Goal: Information Seeking & Learning: Learn about a topic

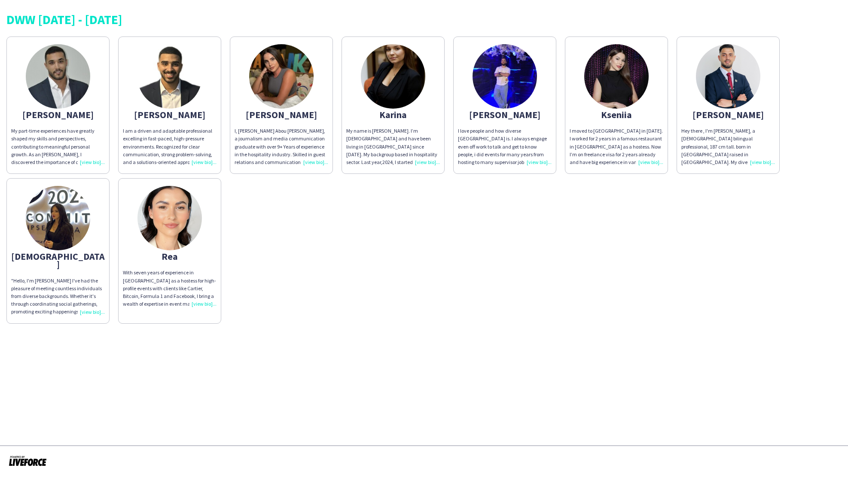
click at [297, 136] on div "I, [PERSON_NAME] Abou [PERSON_NAME], a journalism and media communication gradu…" at bounding box center [282, 146] width 94 height 39
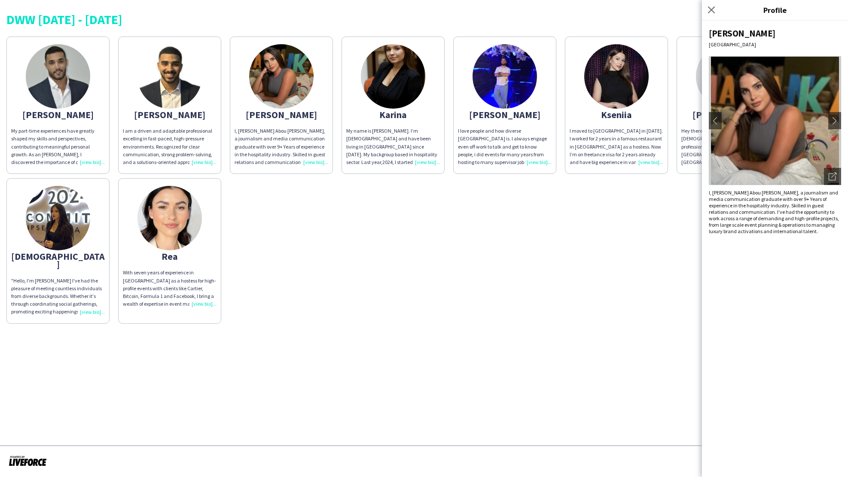
click at [391, 137] on div "My name is [PERSON_NAME]. I’m [DEMOGRAPHIC_DATA] and have been living in [GEOGR…" at bounding box center [393, 146] width 94 height 39
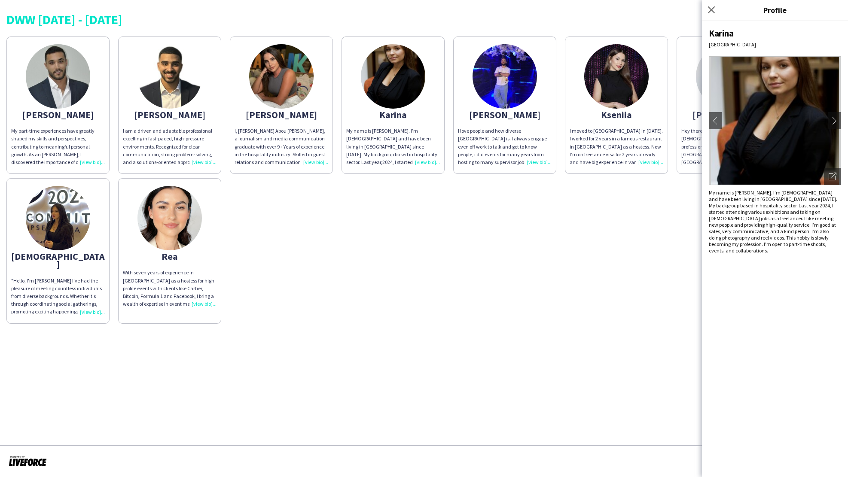
click at [495, 133] on div "I love people and how diverse Dubai is. I always engage even off work to talk a…" at bounding box center [505, 146] width 94 height 39
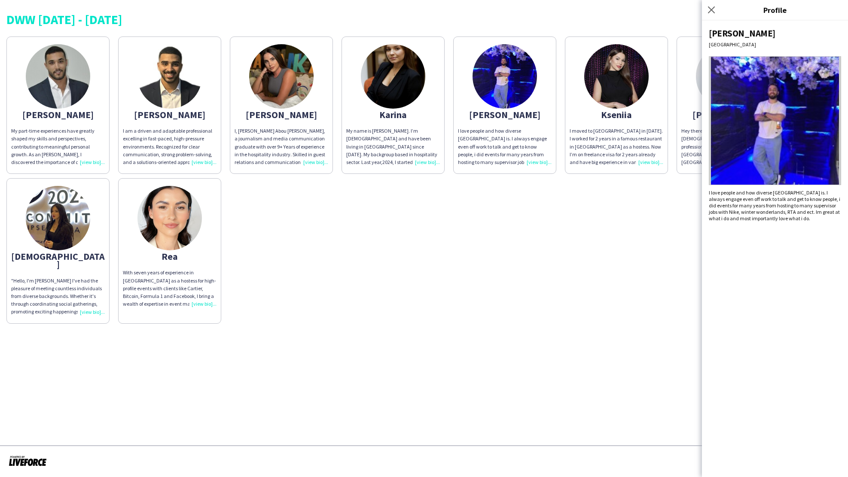
click at [607, 131] on div "I moved to [GEOGRAPHIC_DATA] in [DATE]. I worked for 2 years in a famous restau…" at bounding box center [617, 146] width 94 height 39
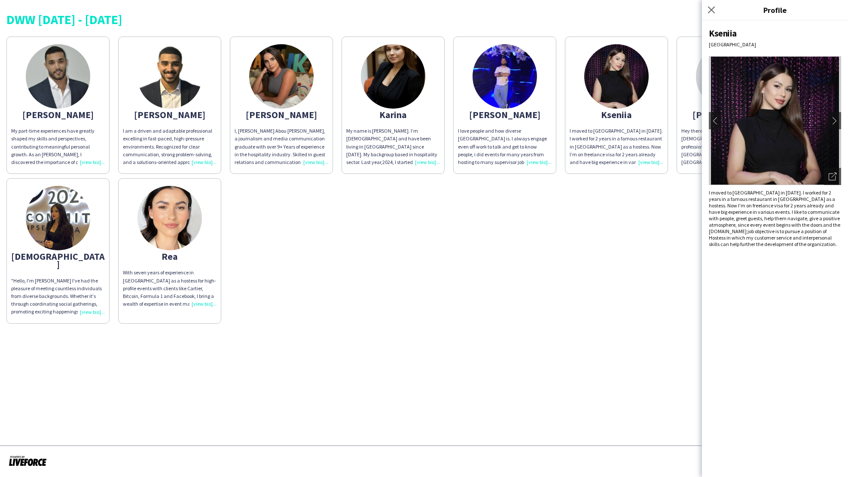
click at [515, 214] on div "Abdulkader My part-time experiences have greatly shaped my skills and perspecti…" at bounding box center [423, 178] width 835 height 292
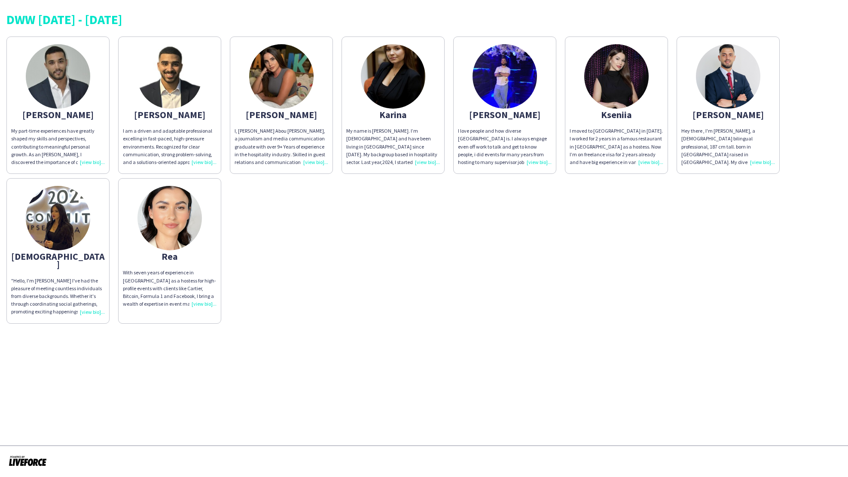
click at [725, 135] on div "Hey there , I'm Mohammad Nafeth, a 27-year-old bilingual professional, 187 cm t…" at bounding box center [728, 146] width 94 height 39
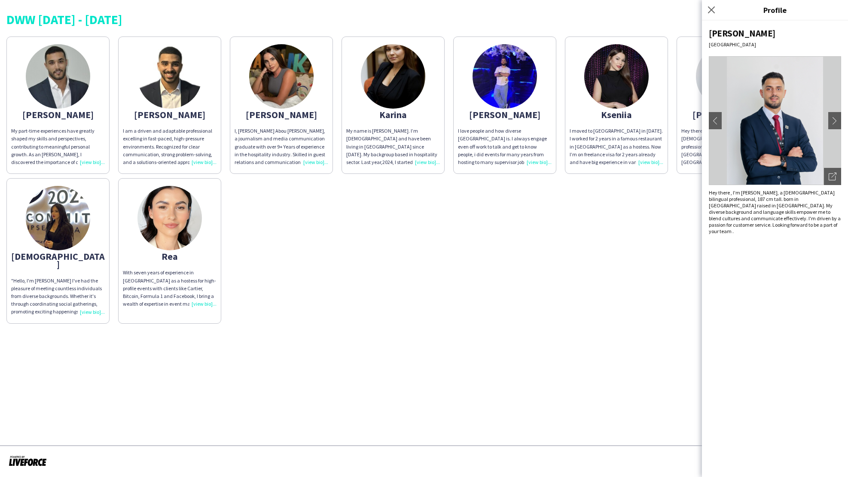
click at [53, 284] on div ""Hello, I'm [PERSON_NAME] I've had the pleasure of meeting countless individual…" at bounding box center [58, 296] width 94 height 39
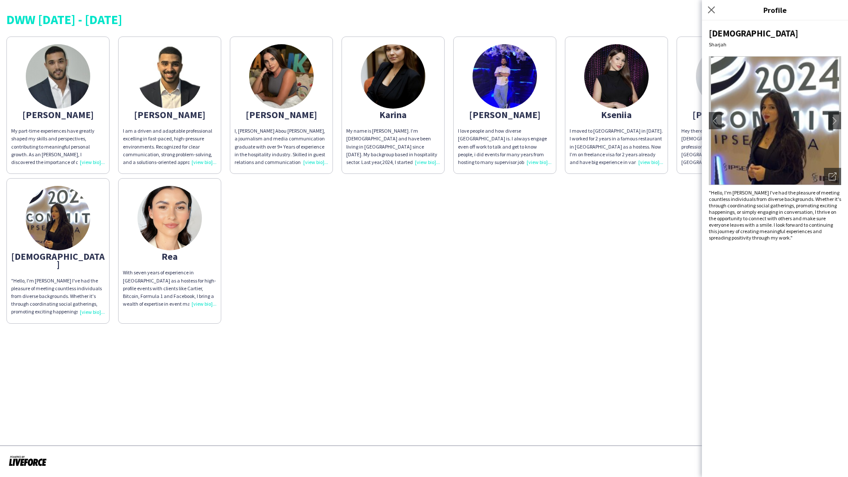
click at [171, 293] on div "With seven years of experience in Dubai as a hostess for high-profile events wi…" at bounding box center [170, 288] width 94 height 39
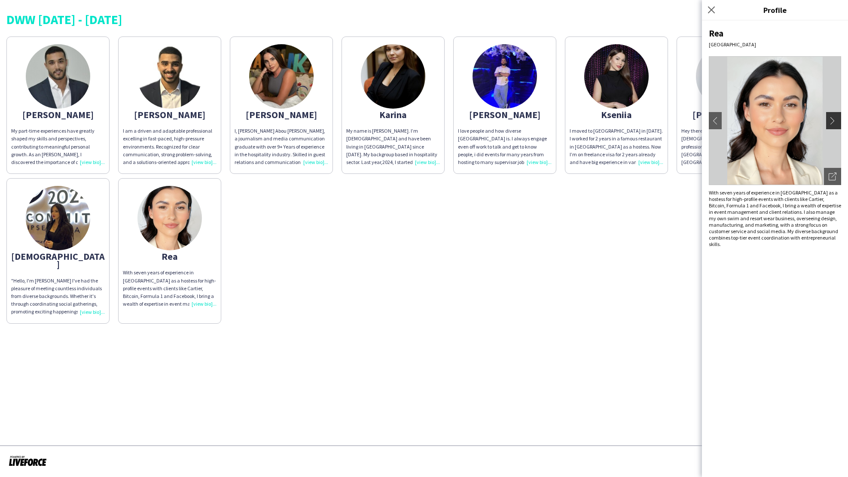
click at [834, 123] on app-icon "chevron-right" at bounding box center [835, 121] width 12 height 8
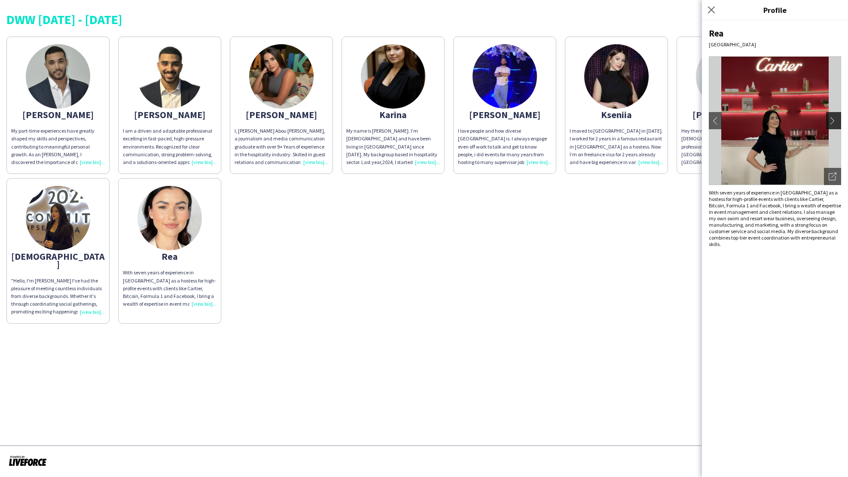
click at [831, 120] on app-icon "chevron-right" at bounding box center [835, 121] width 12 height 8
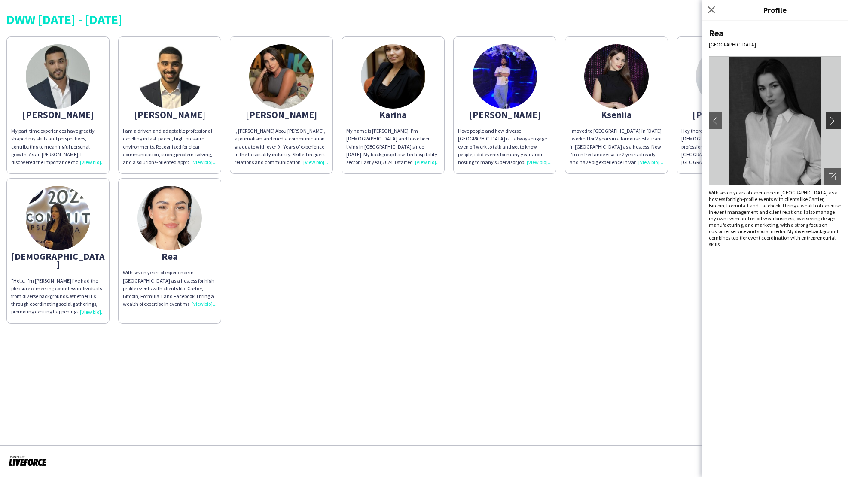
click at [831, 120] on app-icon "chevron-right" at bounding box center [835, 121] width 12 height 8
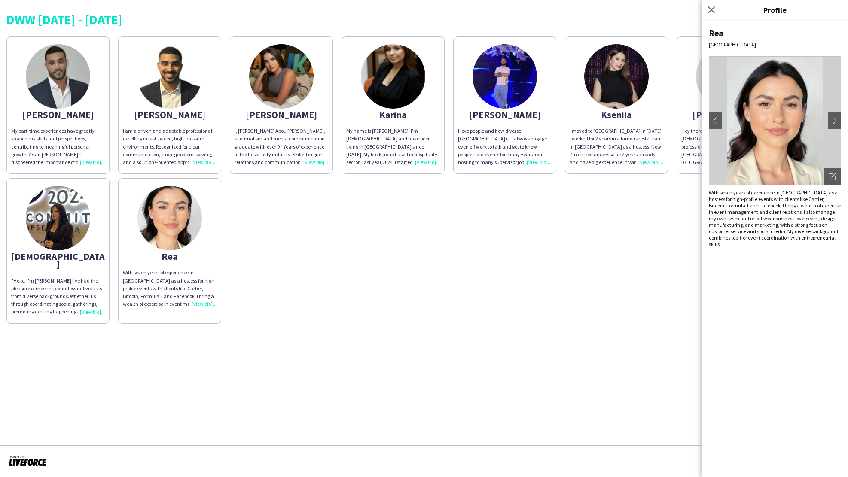
click at [57, 256] on div "[DEMOGRAPHIC_DATA]" at bounding box center [58, 260] width 94 height 15
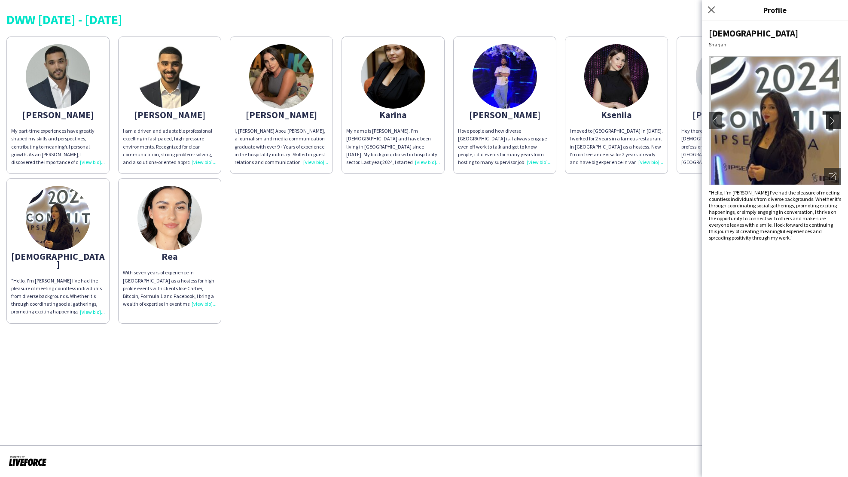
click at [835, 120] on app-icon "chevron-right" at bounding box center [835, 121] width 12 height 8
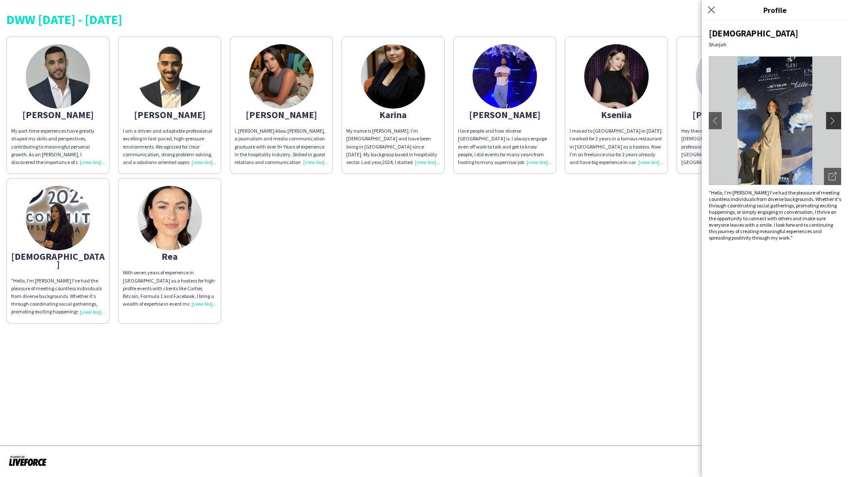
click at [834, 119] on app-icon "chevron-right" at bounding box center [835, 121] width 12 height 8
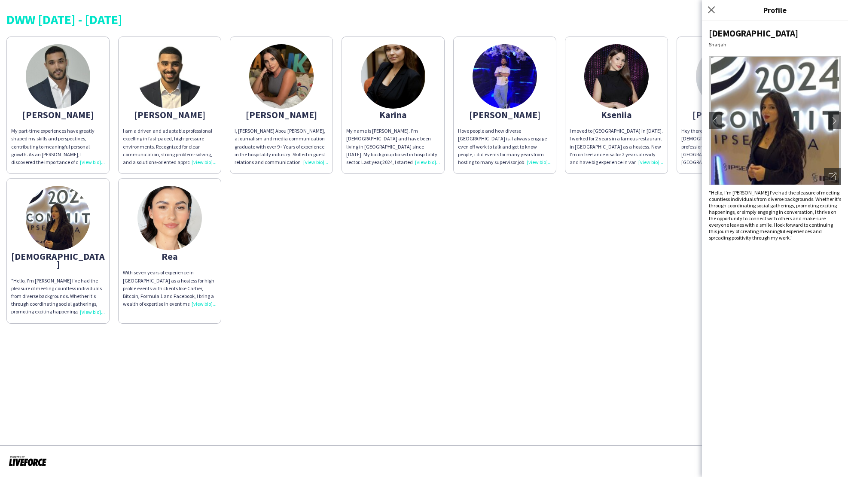
click at [269, 115] on div "Angela" at bounding box center [282, 115] width 94 height 8
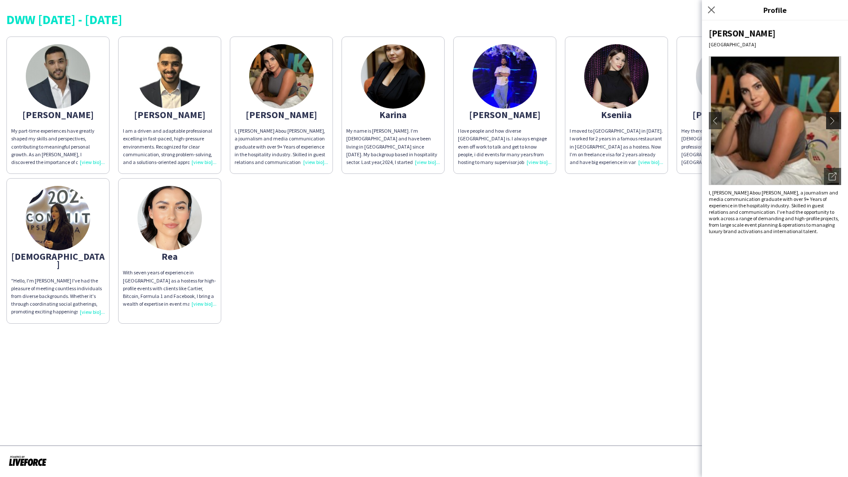
click at [834, 122] on app-icon "chevron-right" at bounding box center [835, 121] width 12 height 8
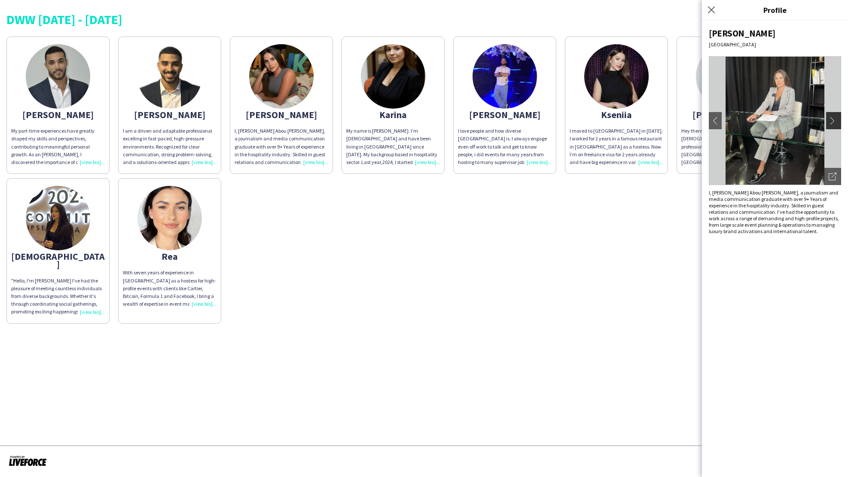
click at [833, 118] on app-icon "chevron-right" at bounding box center [835, 121] width 12 height 8
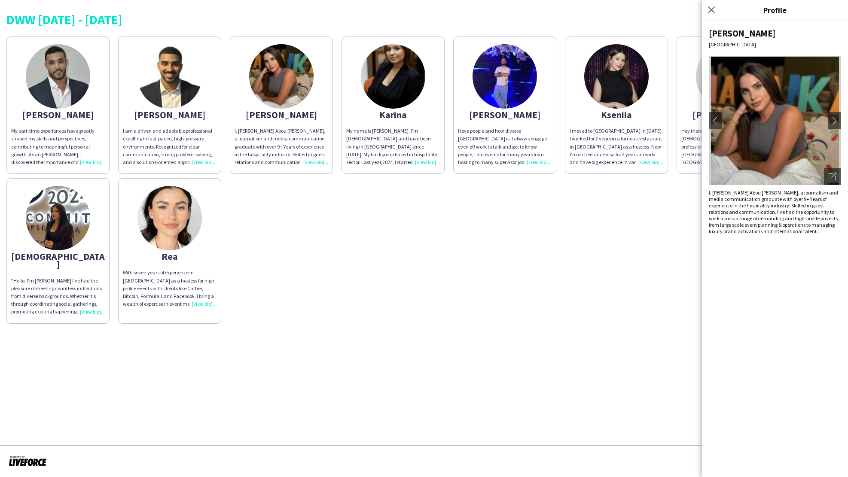
click at [401, 107] on img at bounding box center [393, 76] width 64 height 64
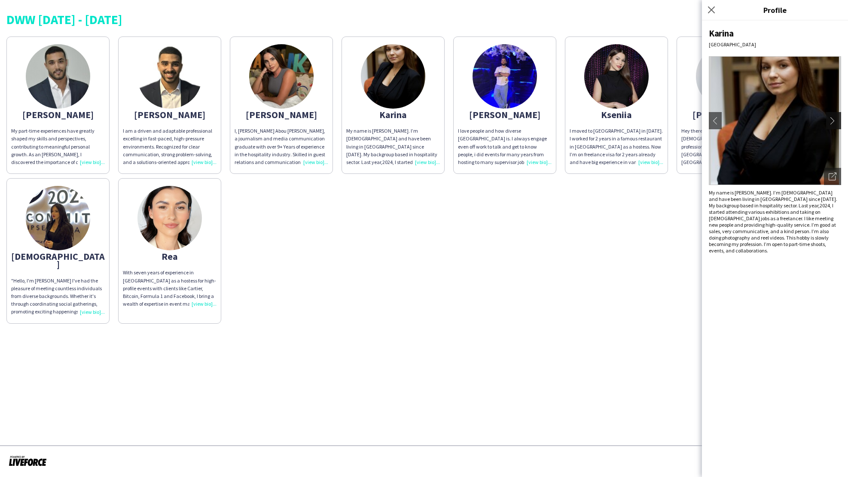
click at [838, 117] on app-icon "chevron-right" at bounding box center [835, 121] width 12 height 8
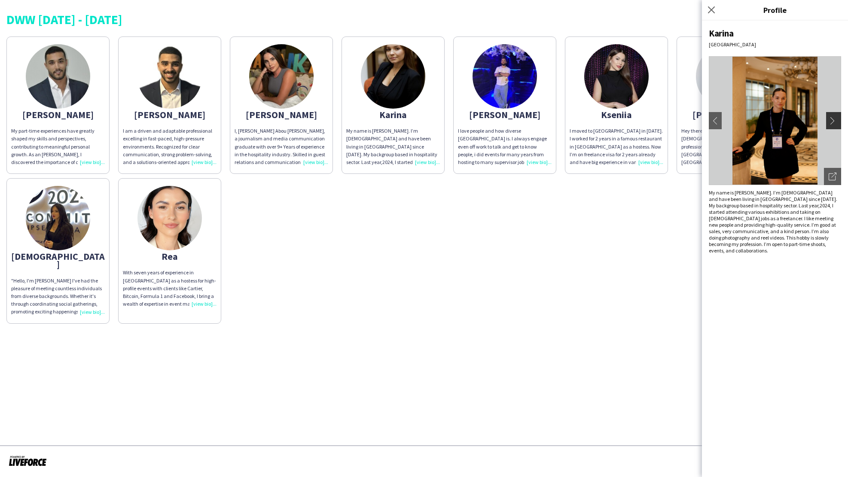
click at [833, 121] on app-icon "chevron-right" at bounding box center [835, 121] width 12 height 8
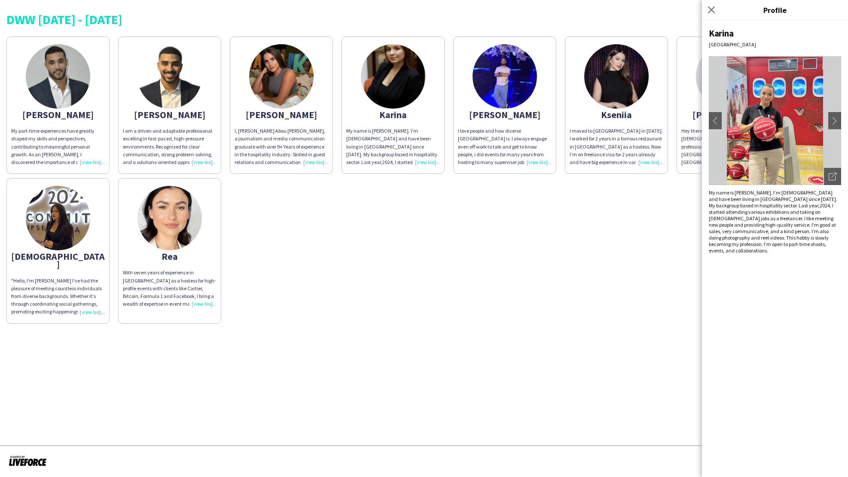
click at [603, 114] on div "Kseniia" at bounding box center [617, 115] width 94 height 8
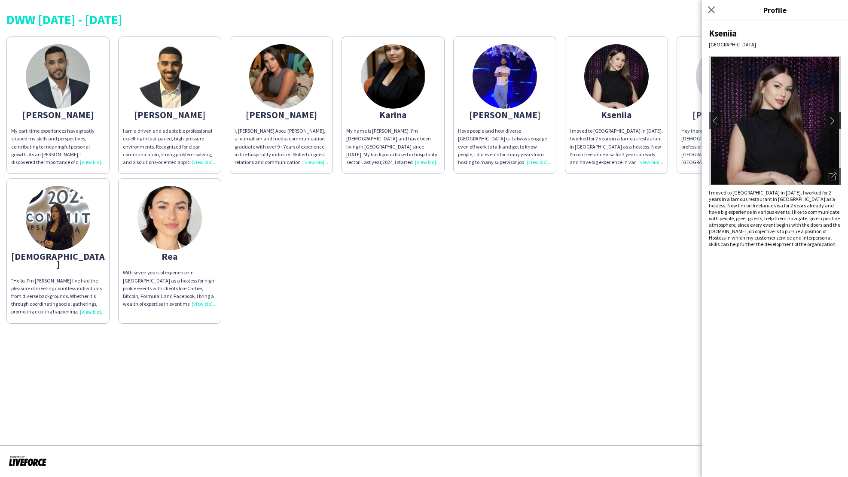
click at [829, 119] on app-icon "chevron-right" at bounding box center [835, 121] width 12 height 8
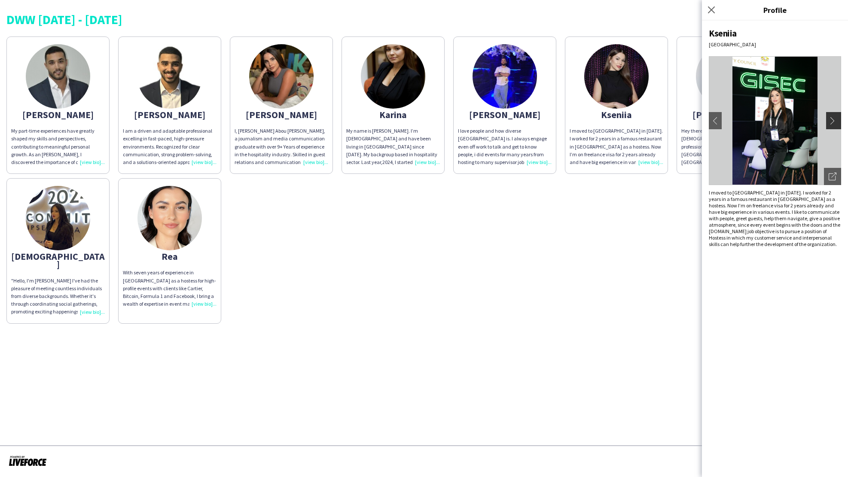
click at [835, 119] on app-icon "chevron-right" at bounding box center [835, 121] width 12 height 8
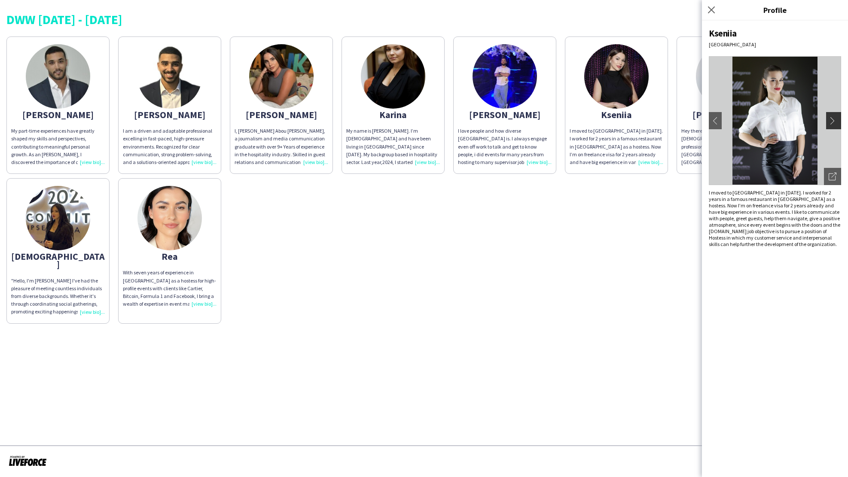
click at [834, 120] on app-icon "chevron-right" at bounding box center [835, 121] width 12 height 8
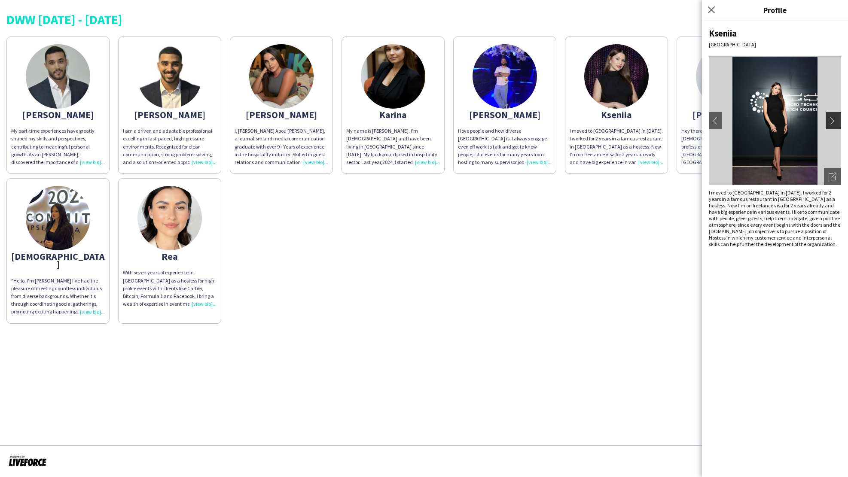
click at [834, 120] on app-icon "chevron-right" at bounding box center [835, 121] width 12 height 8
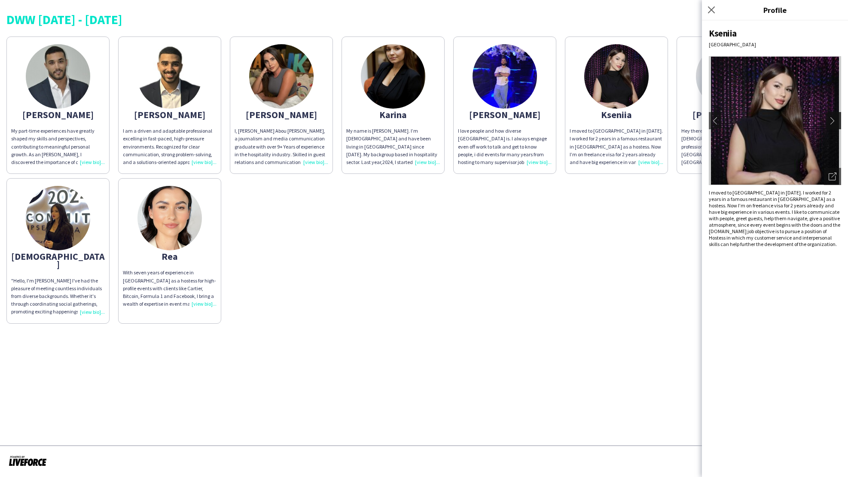
click at [834, 120] on app-icon "chevron-right" at bounding box center [835, 121] width 12 height 8
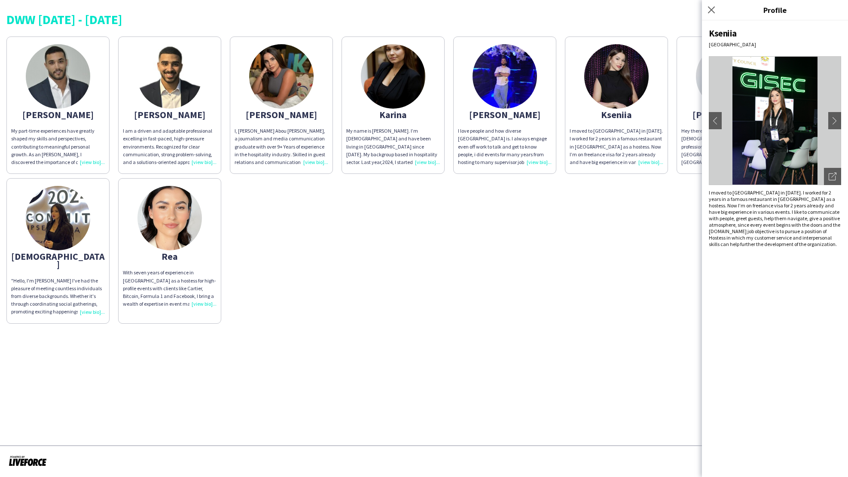
click at [612, 209] on div "Abdulkader My part-time experiences have greatly shaped my skills and perspecti…" at bounding box center [423, 178] width 835 height 292
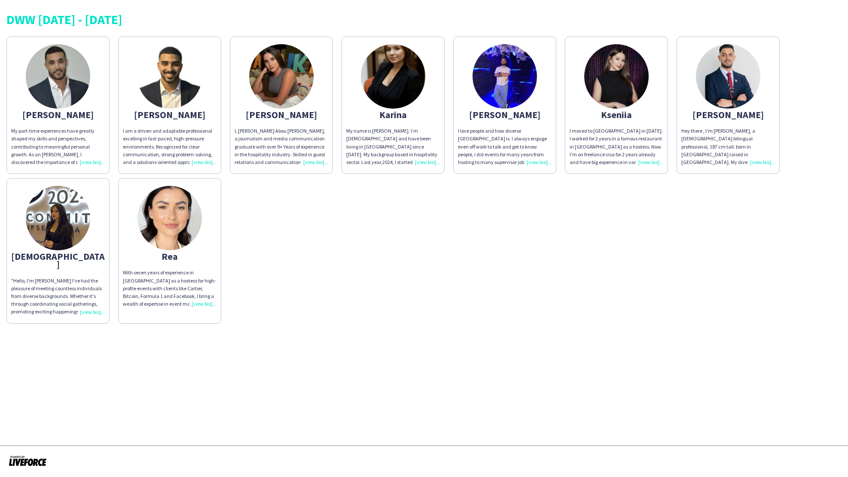
click at [628, 118] on div "Kseniia" at bounding box center [617, 115] width 94 height 8
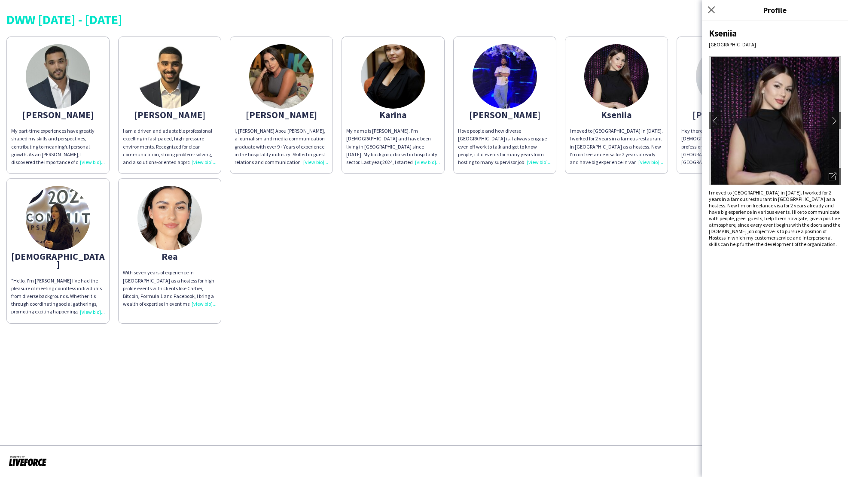
click at [551, 262] on div "Abdulkader My part-time experiences have greatly shaped my skills and perspecti…" at bounding box center [423, 178] width 835 height 292
